Goal: Navigation & Orientation: Find specific page/section

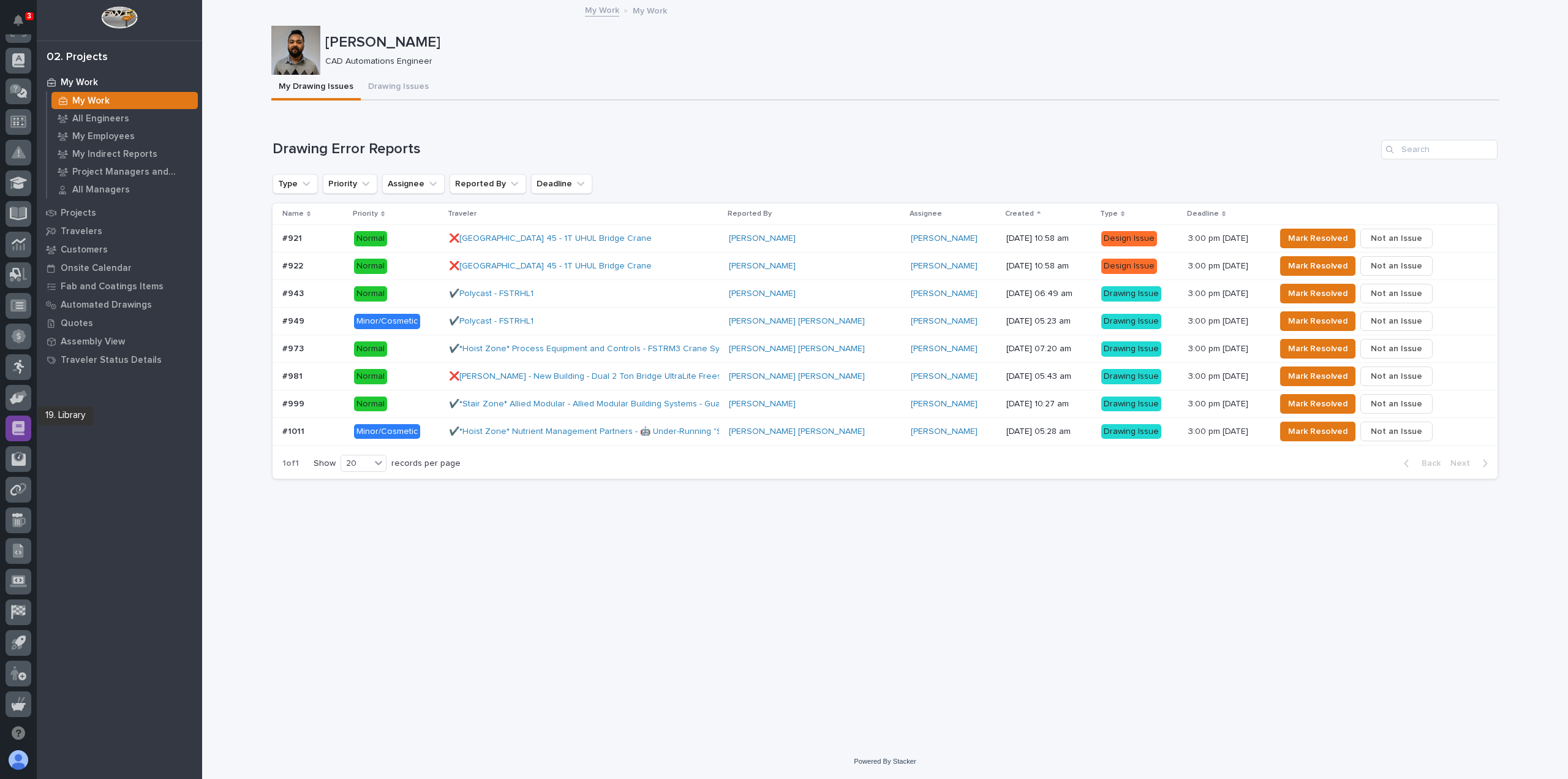
scroll to position [214, 0]
click at [19, 600] on icon at bounding box center [19, 597] width 12 height 10
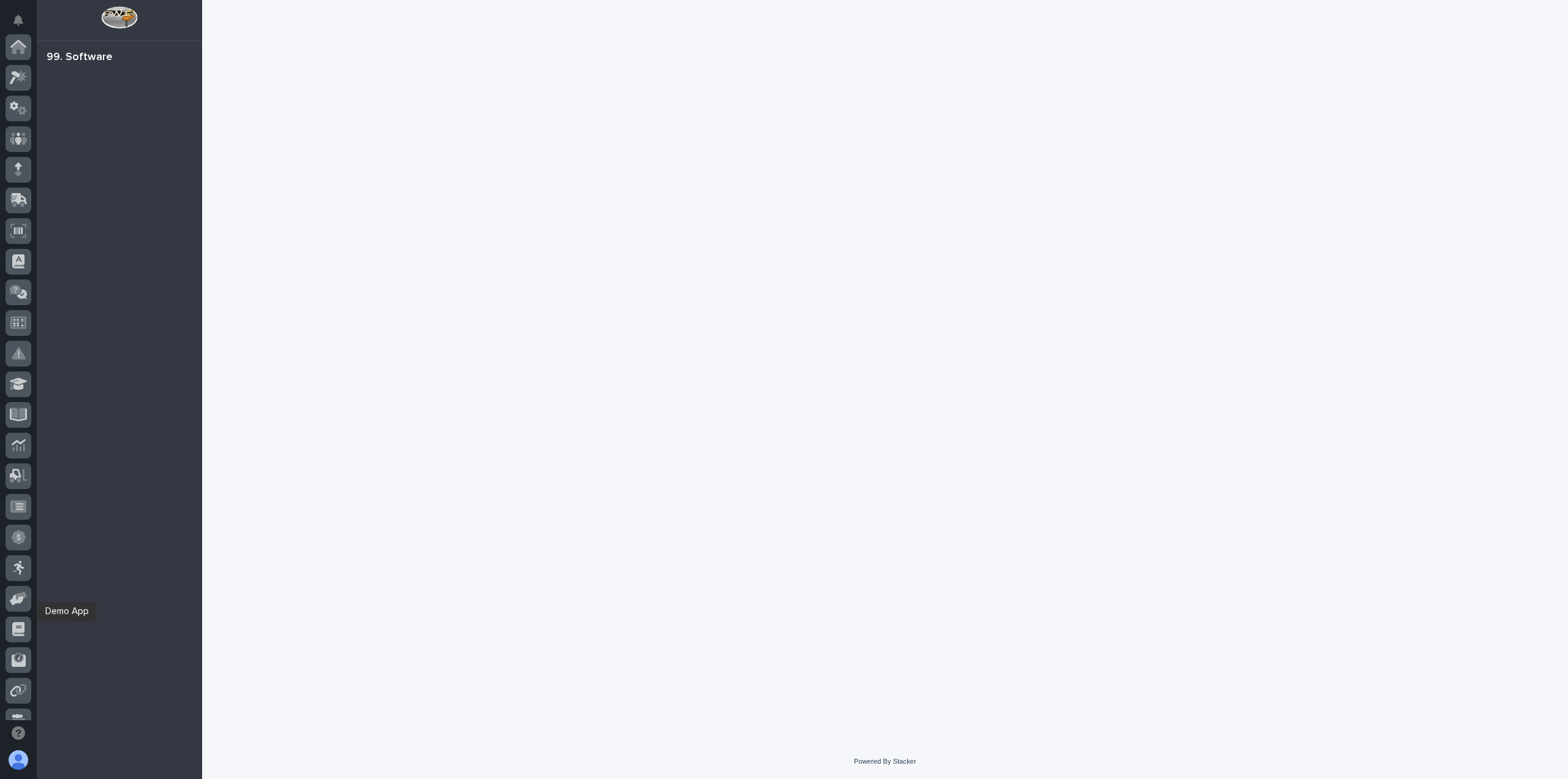
scroll to position [233, 0]
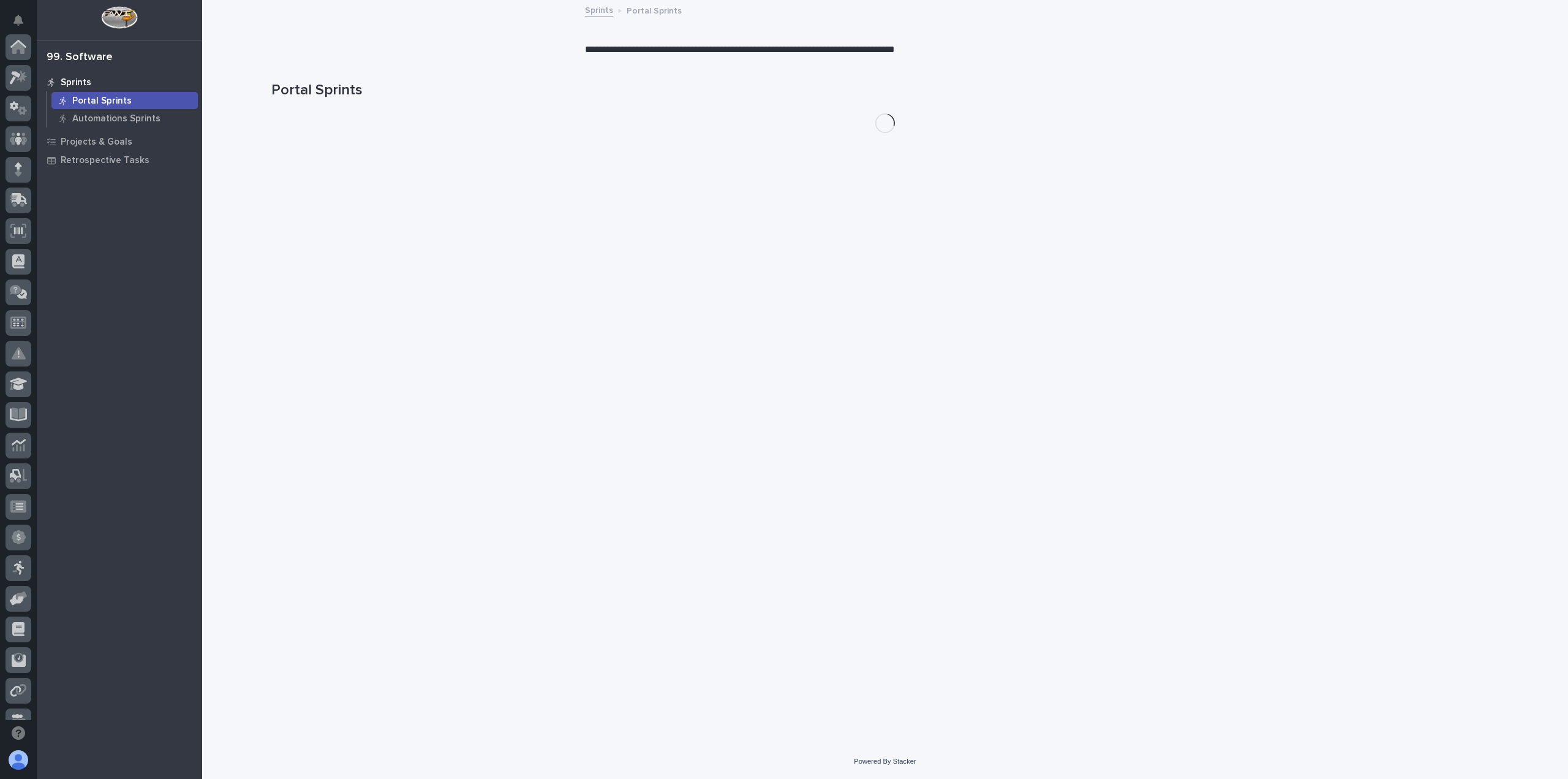
scroll to position [233, 0]
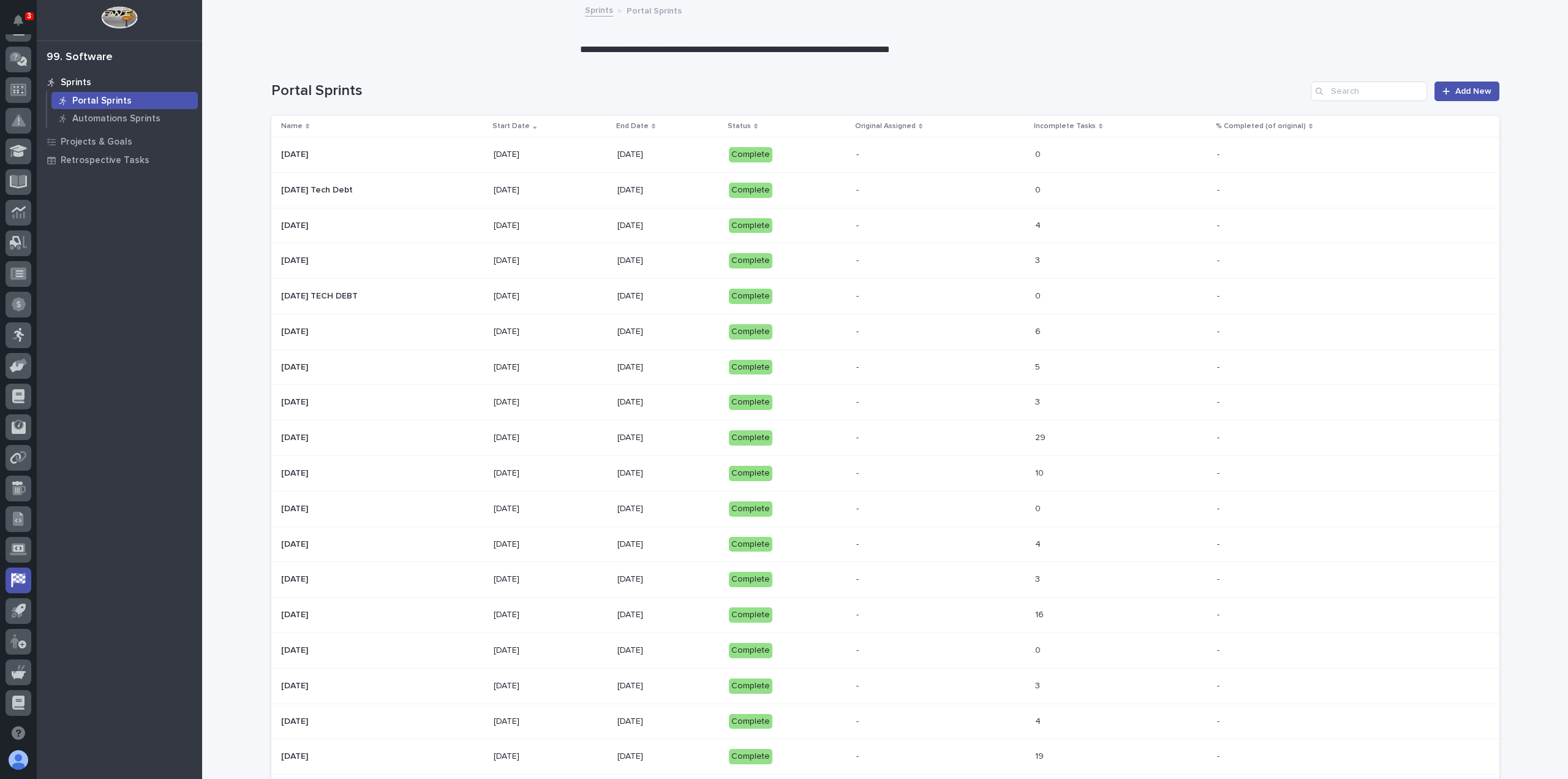
click at [482, 156] on p at bounding box center [383, 155] width 203 height 10
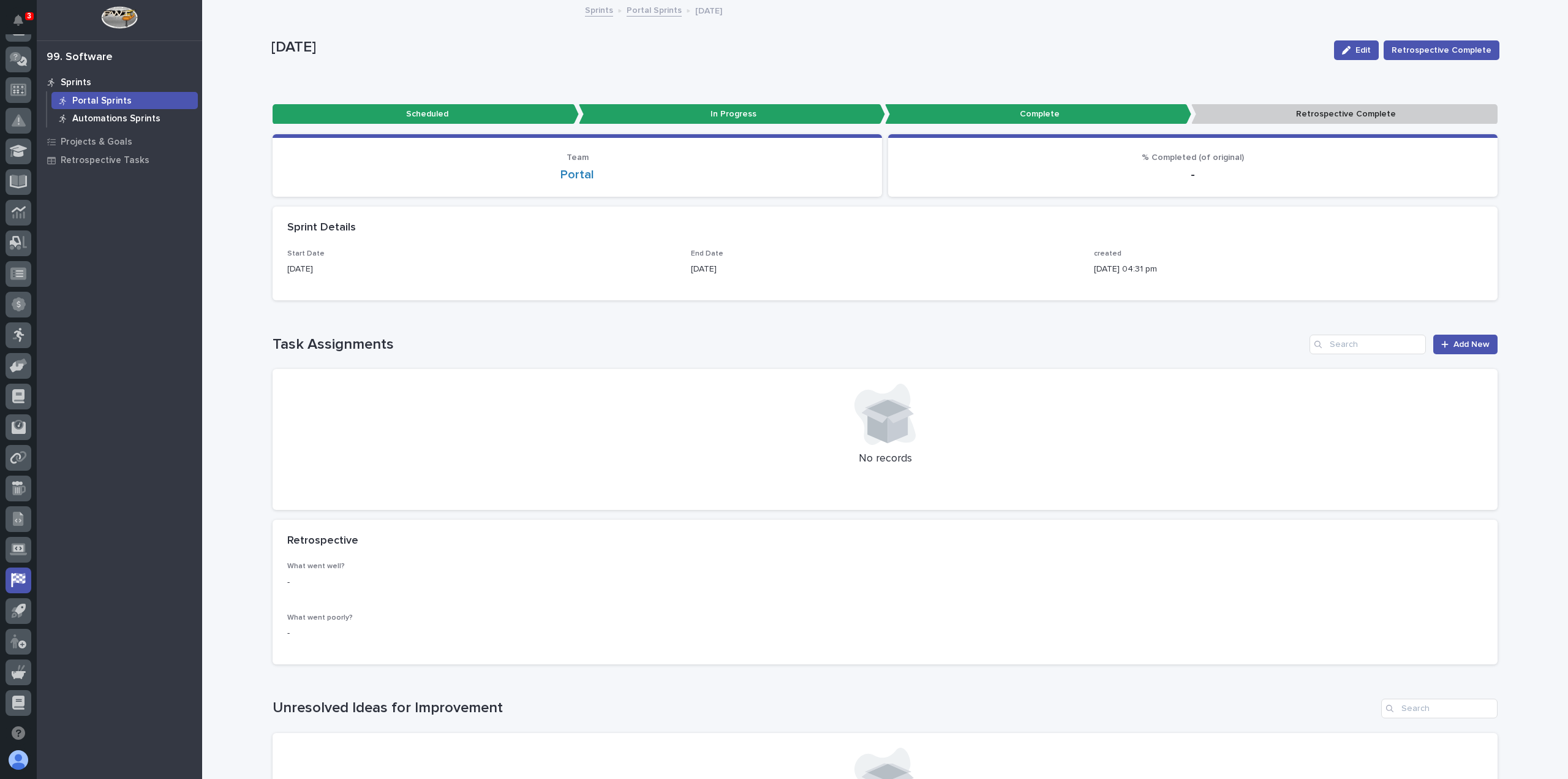
click at [97, 116] on p "Automations Sprints" at bounding box center [116, 118] width 88 height 11
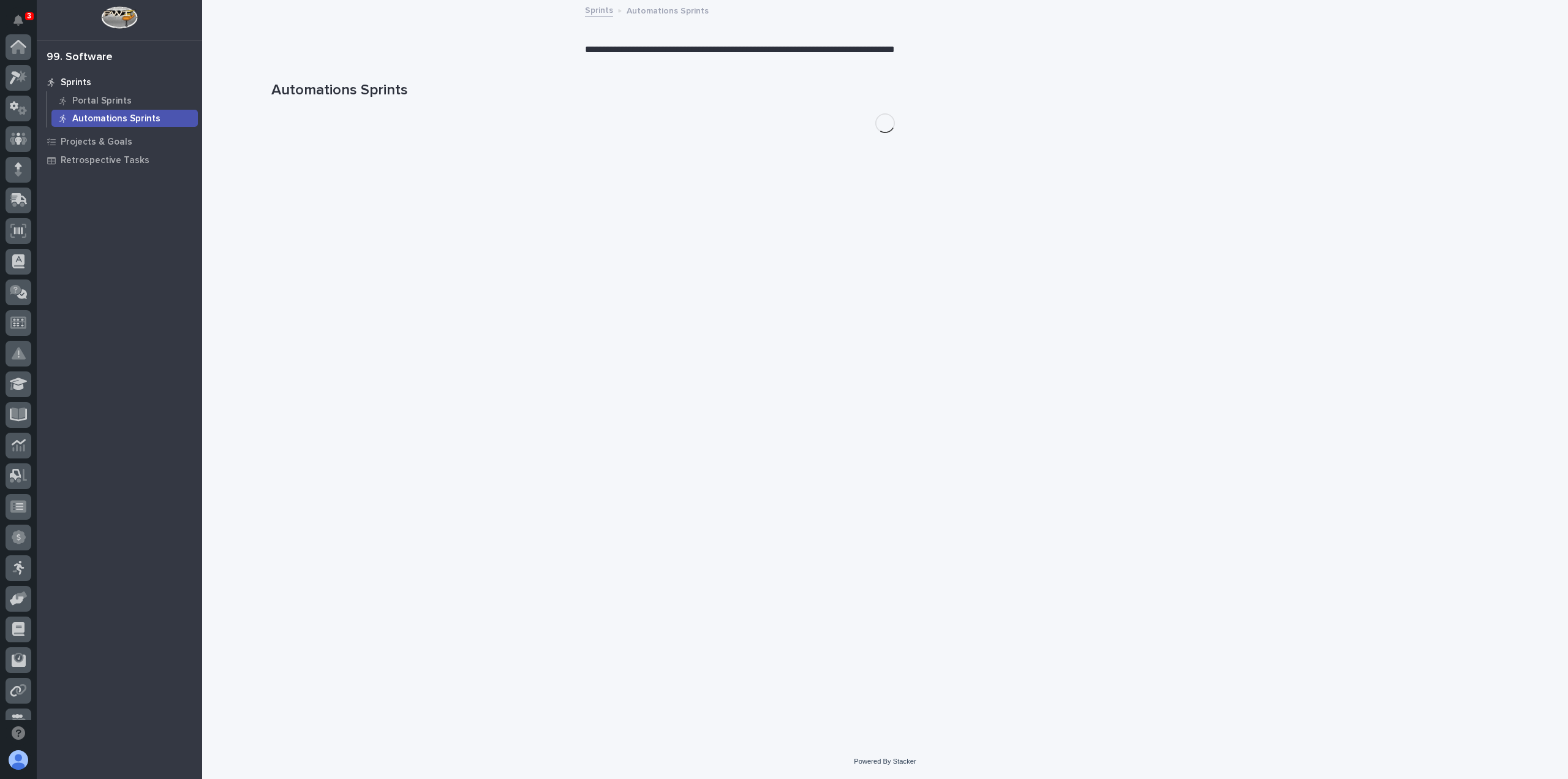
scroll to position [233, 0]
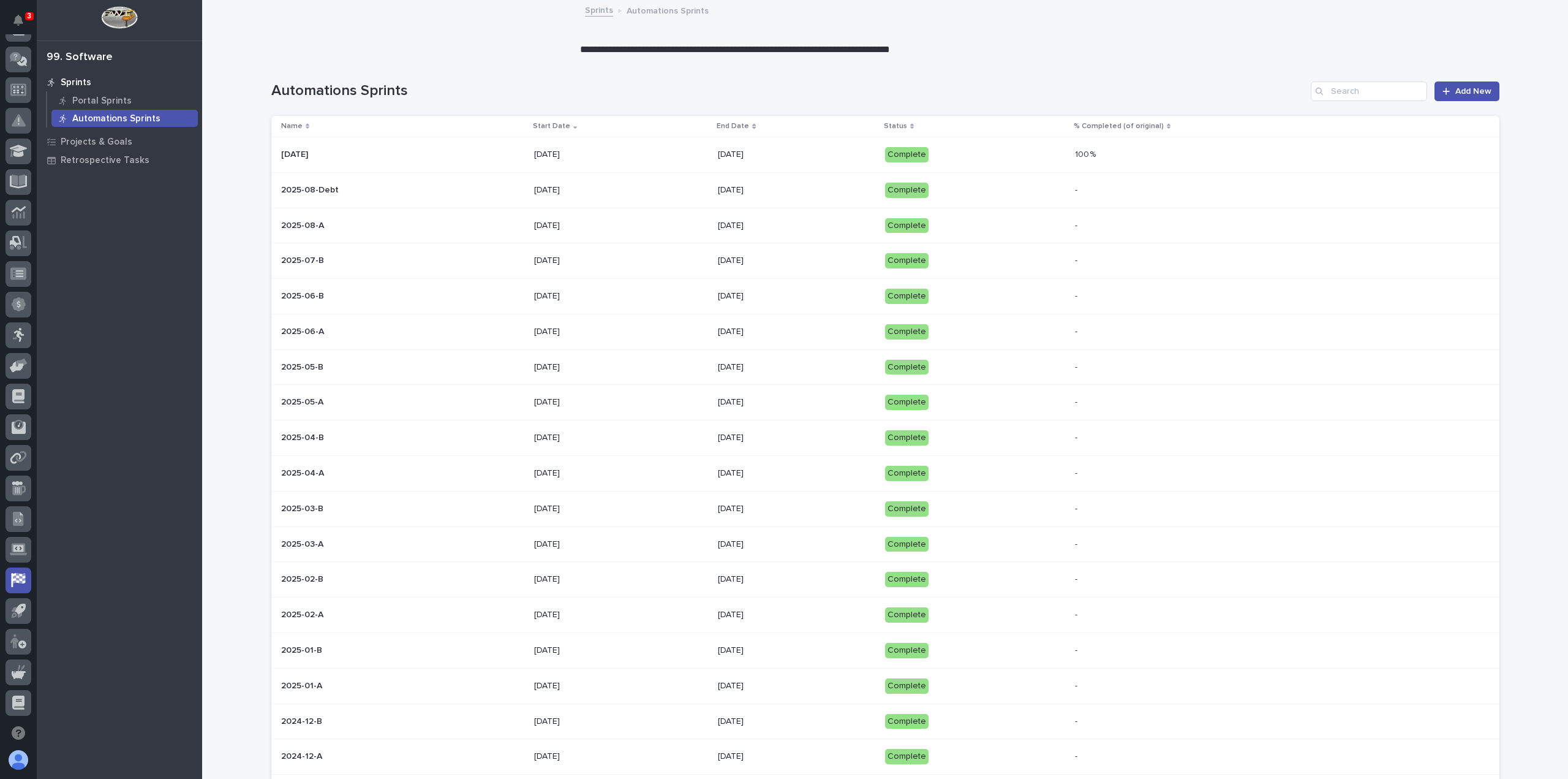
click at [478, 153] on p at bounding box center [389, 155] width 214 height 10
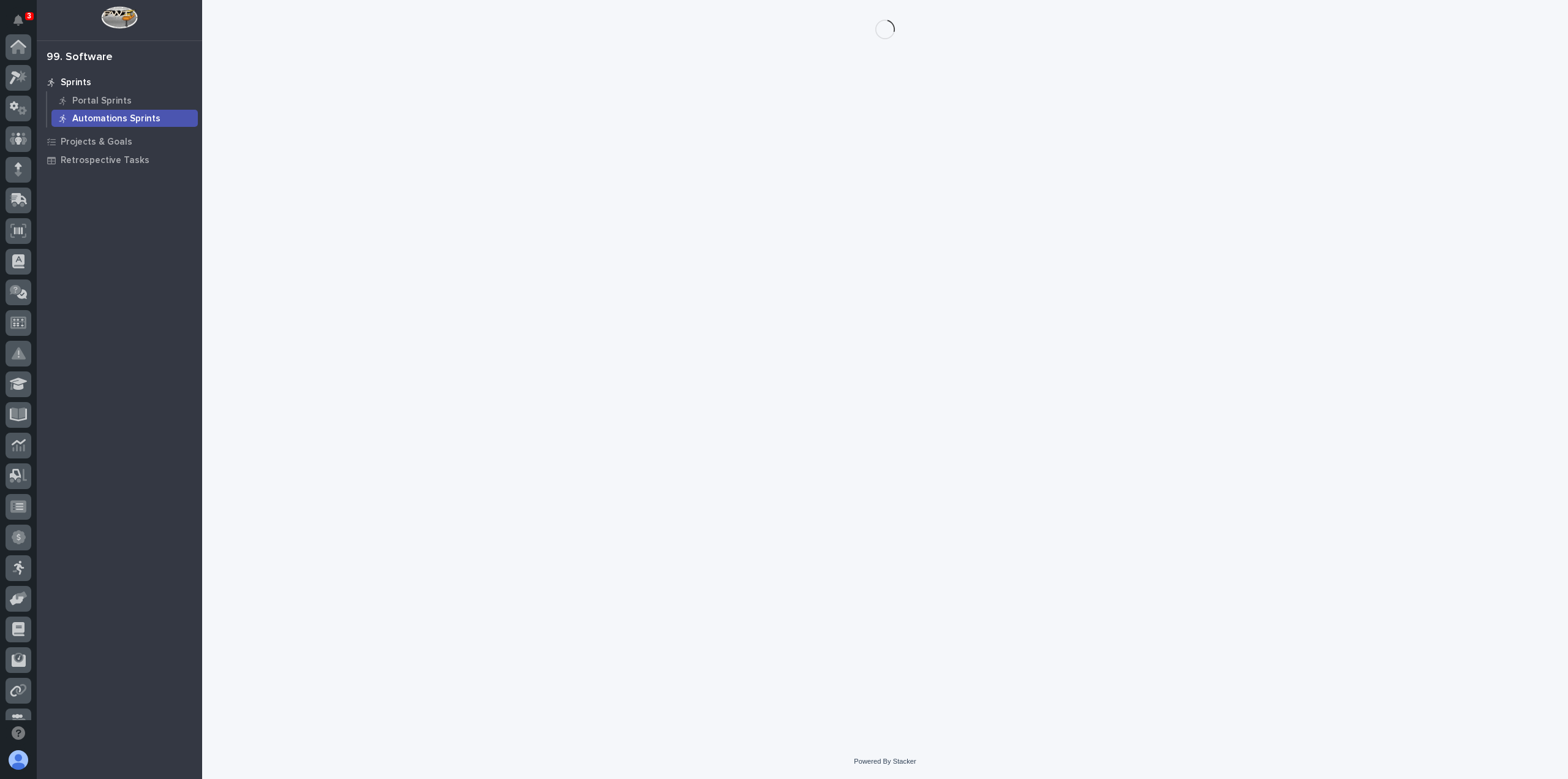
scroll to position [233, 0]
